Goal: Check status: Check status

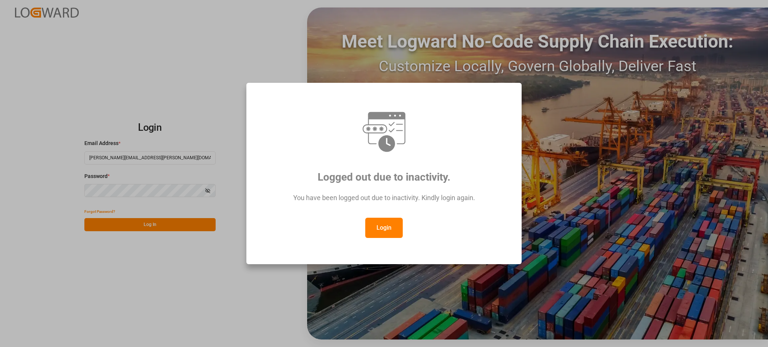
click at [387, 219] on button "Login" at bounding box center [384, 228] width 38 height 20
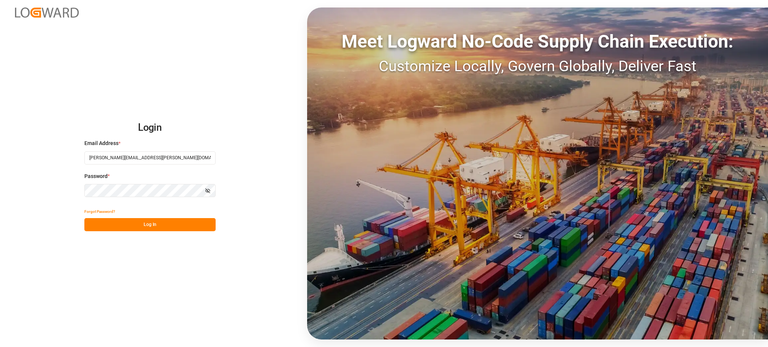
click at [204, 225] on button "Log In" at bounding box center [149, 224] width 131 height 13
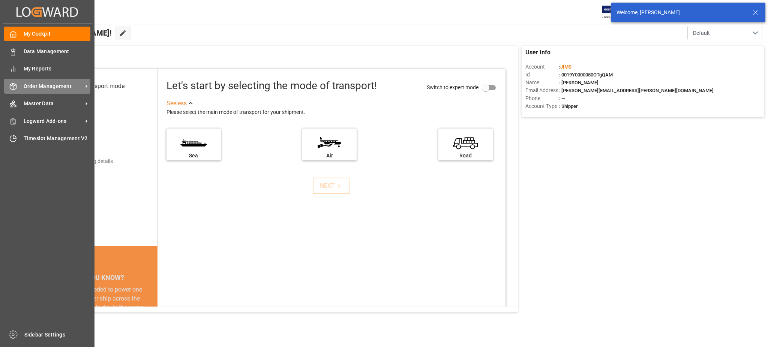
click at [11, 86] on icon at bounding box center [13, 87] width 8 height 8
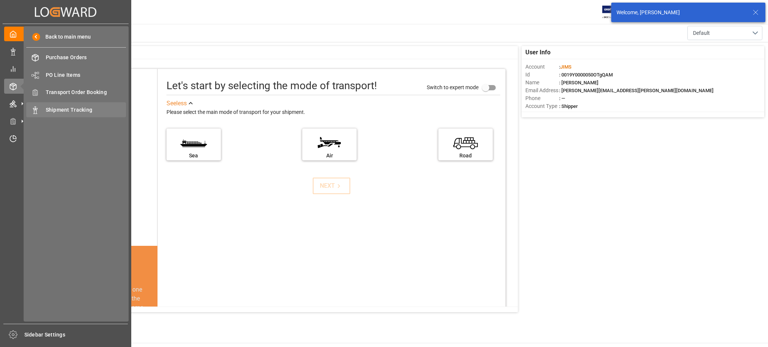
click at [65, 106] on span "Shipment Tracking" at bounding box center [86, 110] width 81 height 8
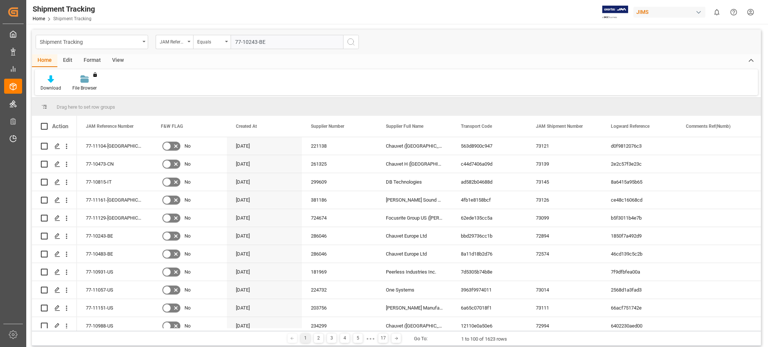
type input "77-10243-BE"
click at [353, 42] on icon "search button" at bounding box center [351, 42] width 9 height 9
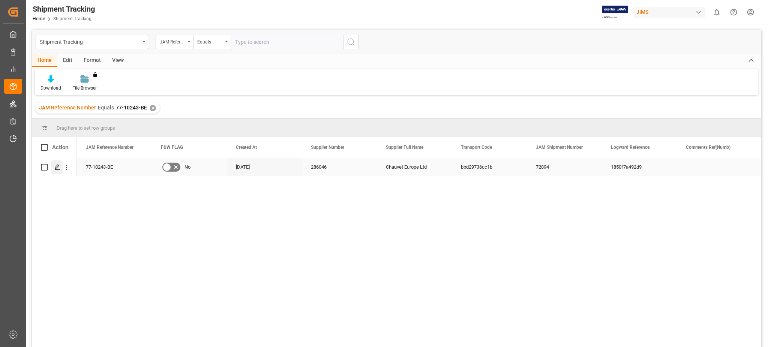
click at [59, 165] on icon "Press SPACE to select this row." at bounding box center [57, 167] width 6 height 6
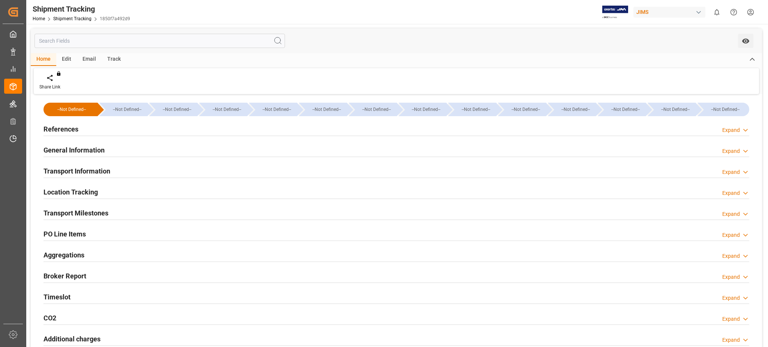
type input "[DATE] 00:00"
type input "[DATE] 00:54"
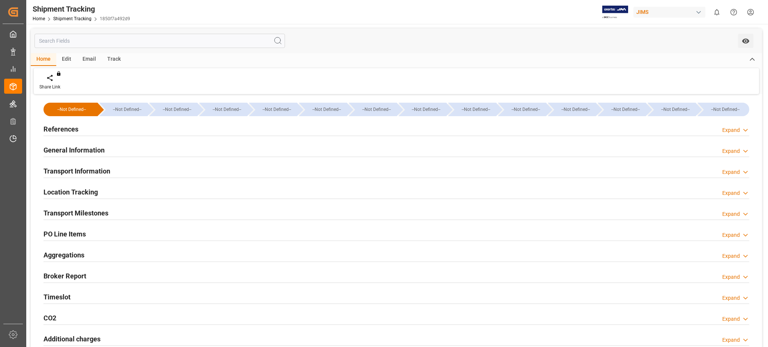
type input "[DATE]"
type input "[DATE] 13:32"
type input "[DATE] 10:49"
click at [93, 167] on h2 "Transport Information" at bounding box center [77, 171] width 67 height 10
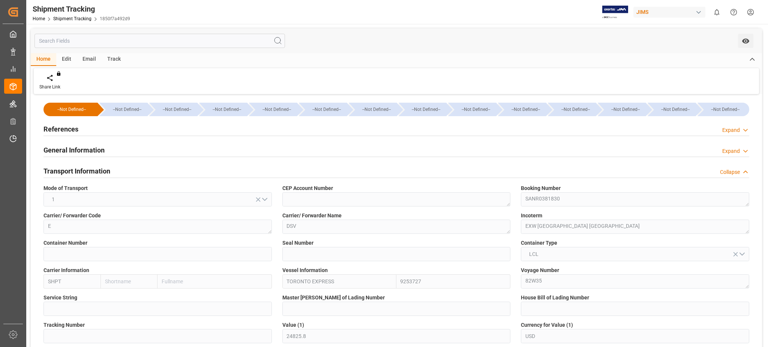
click at [93, 167] on h2 "Transport Information" at bounding box center [77, 171] width 67 height 10
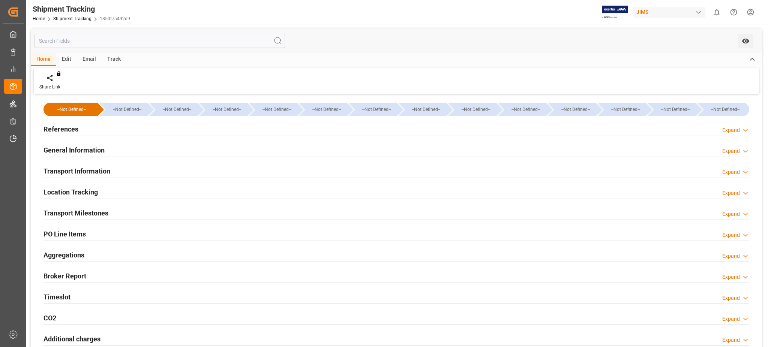
click at [93, 207] on div "Transport Milestones" at bounding box center [76, 213] width 65 height 14
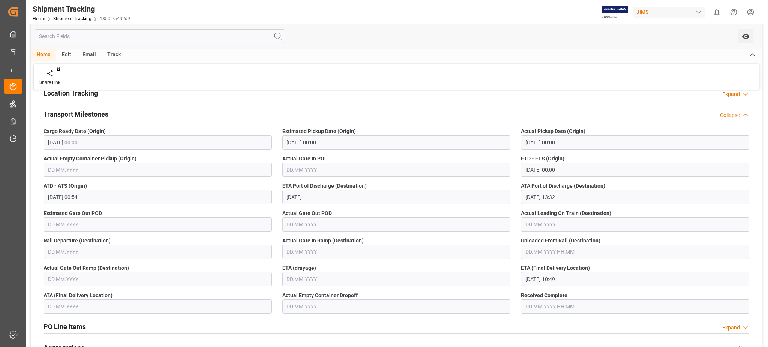
scroll to position [100, 0]
click at [96, 116] on h2 "Transport Milestones" at bounding box center [76, 113] width 65 height 10
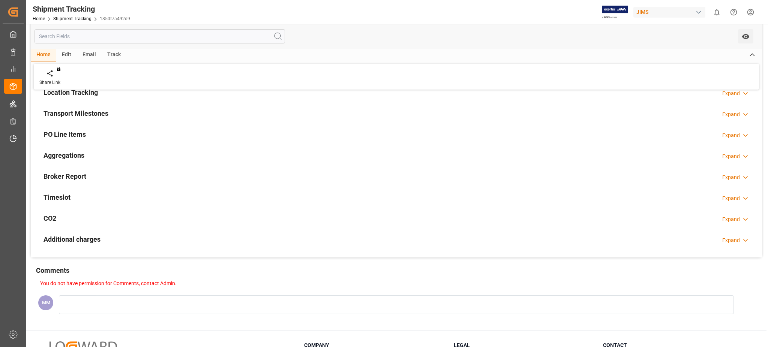
click at [71, 198] on div "Timeslot Expand" at bounding box center [397, 197] width 706 height 14
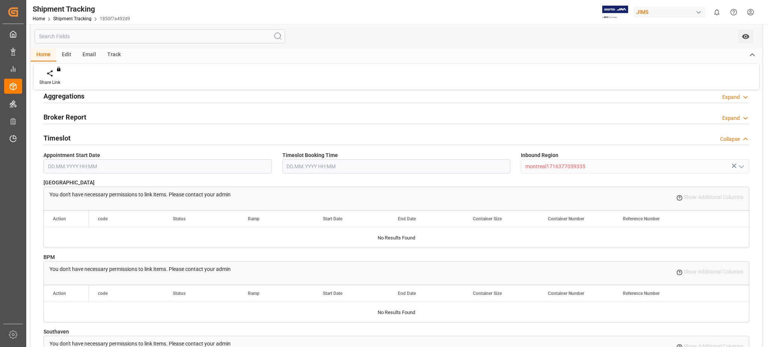
scroll to position [150, 0]
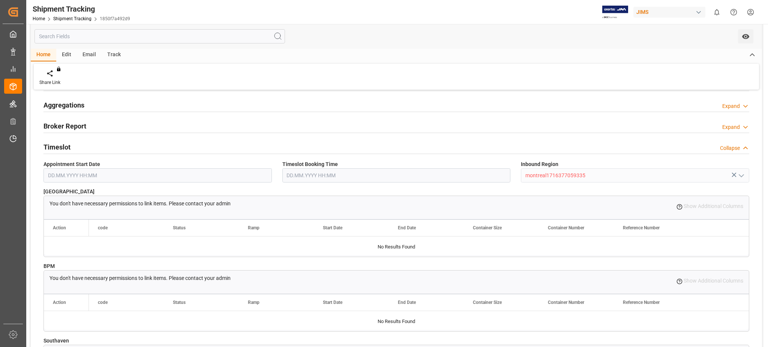
click at [63, 142] on h2 "Timeslot" at bounding box center [57, 147] width 27 height 10
